Goal: Transaction & Acquisition: Subscribe to service/newsletter

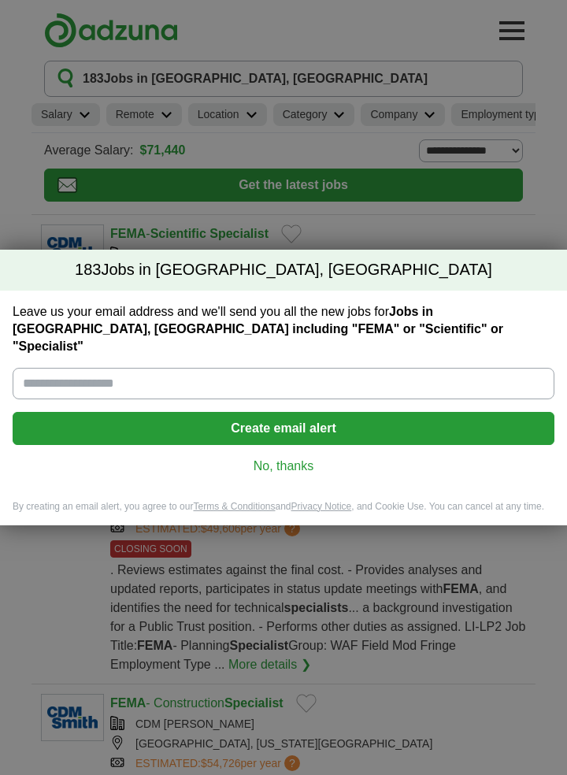
click at [376, 374] on input "Leave us your email address and we'll send you all the new jobs for Jobs in [GE…" at bounding box center [284, 384] width 542 height 32
type input "**********"
click at [314, 421] on button "Create email alert" at bounding box center [284, 428] width 542 height 33
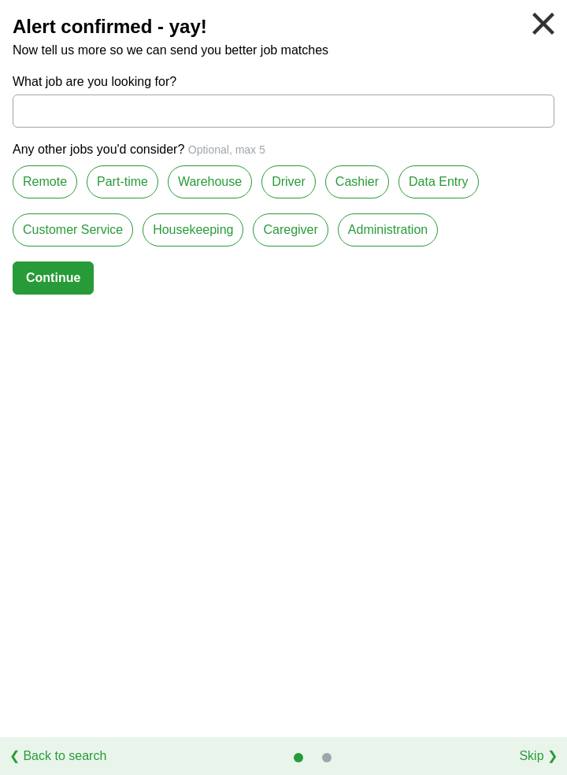
scroll to position [8, 0]
click at [552, 19] on link at bounding box center [543, 23] width 35 height 35
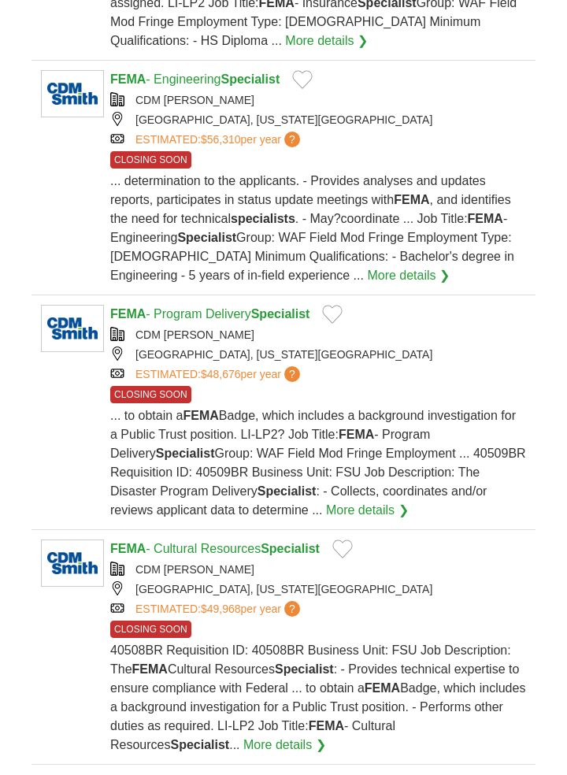
scroll to position [1939, 0]
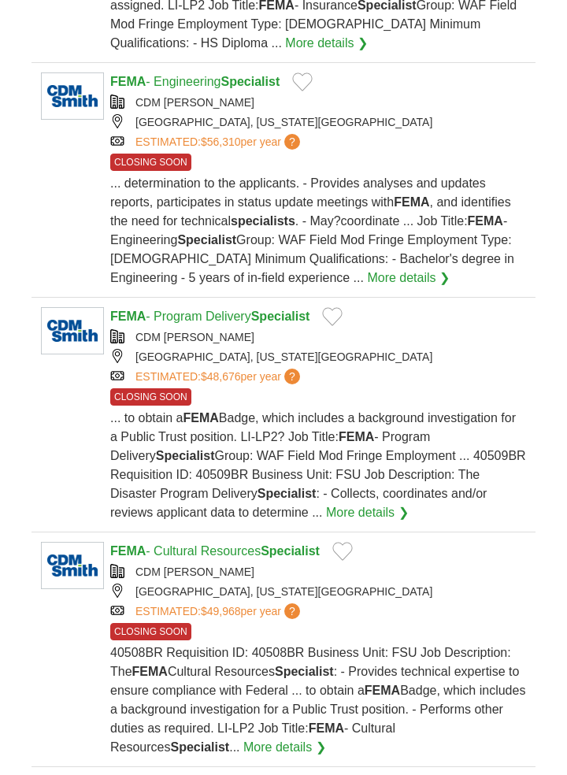
click at [107, 595] on article "FEMA - Cultural Resources Specialist CDM [PERSON_NAME] [GEOGRAPHIC_DATA], [US_S…" at bounding box center [284, 650] width 504 height 235
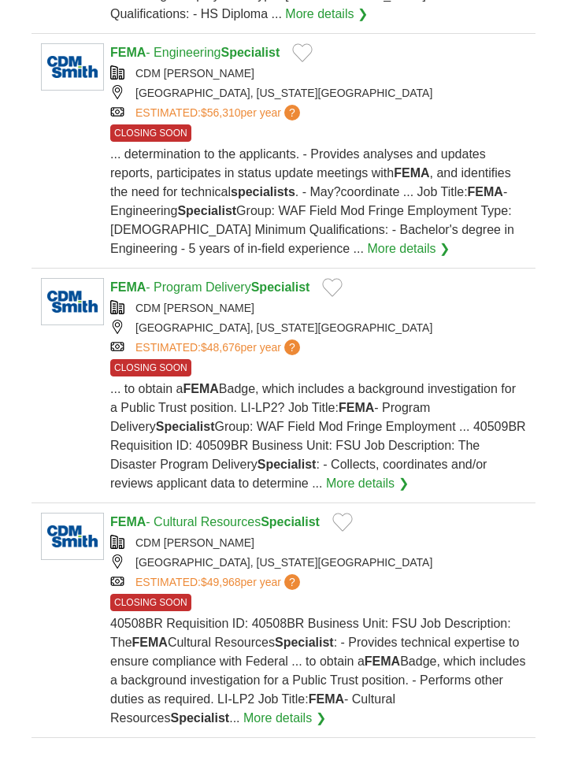
scroll to position [1980, 0]
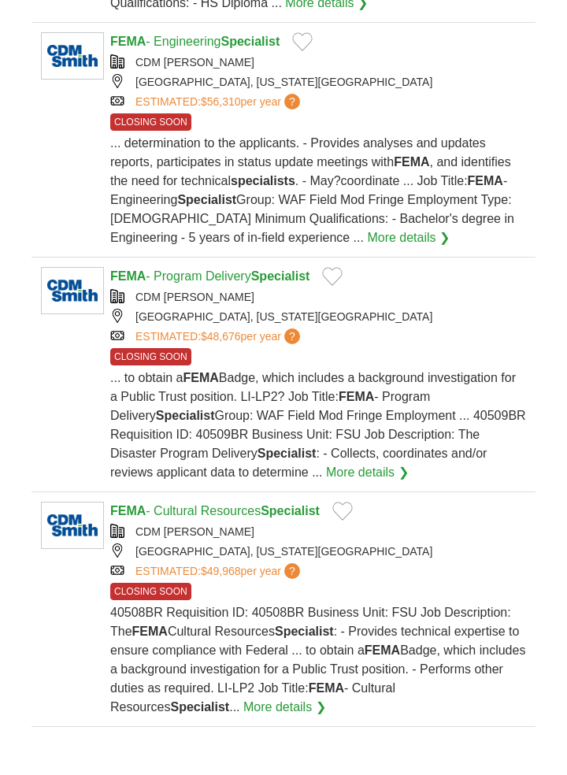
click at [2, 218] on body "Login Register Employers 183 Jobs in [GEOGRAPHIC_DATA], [GEOGRAPHIC_DATA] [GEOG…" at bounding box center [283, 262] width 567 height 4485
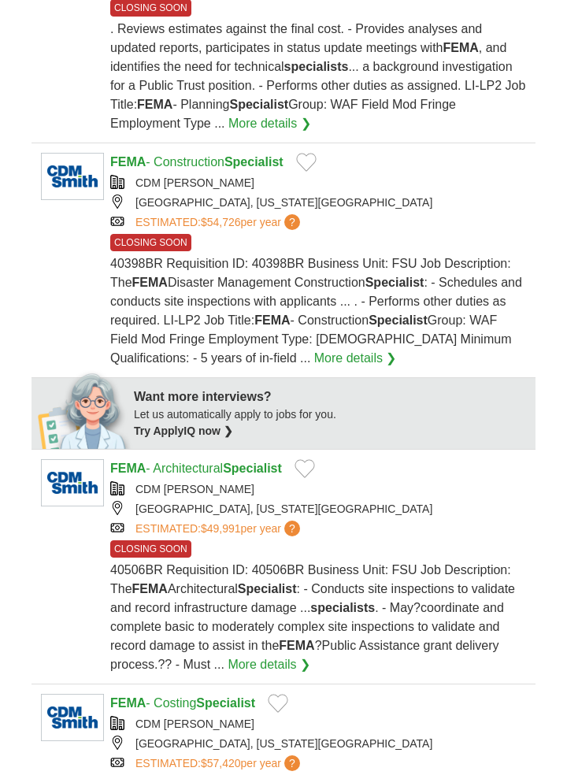
scroll to position [540, 0]
